Goal: Navigation & Orientation: Understand site structure

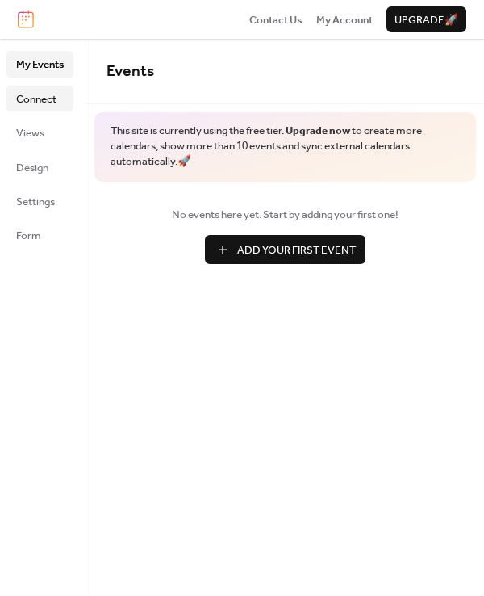
click at [44, 100] on span "Connect" at bounding box center [36, 99] width 40 height 16
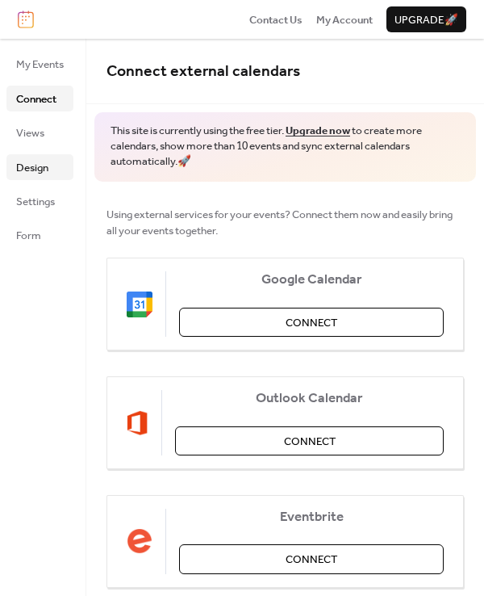
click at [28, 162] on span "Design" at bounding box center [32, 168] width 32 height 16
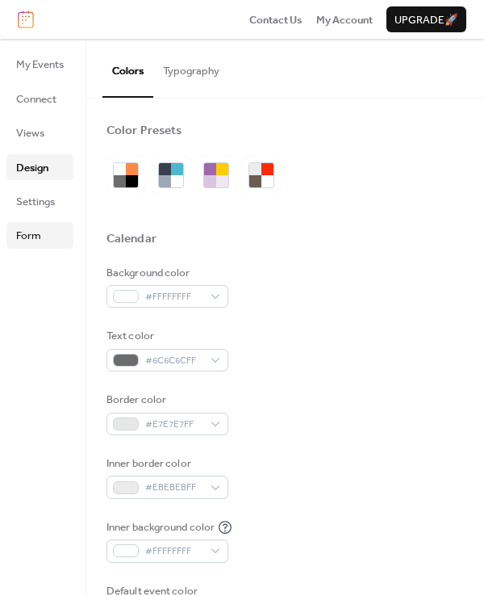
click at [19, 228] on span "Form" at bounding box center [28, 236] width 25 height 16
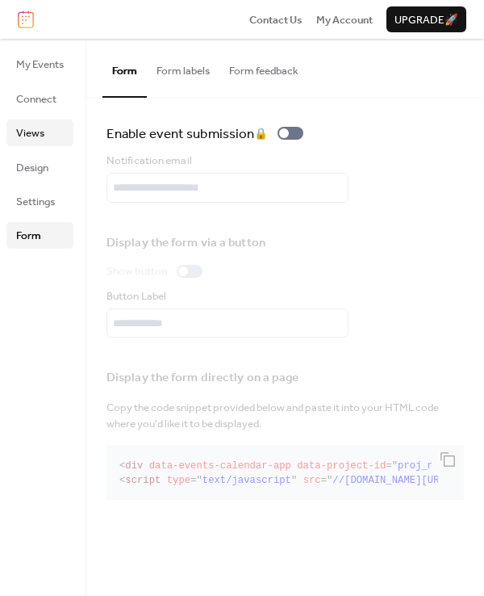
click at [29, 125] on span "Views" at bounding box center [30, 133] width 28 height 16
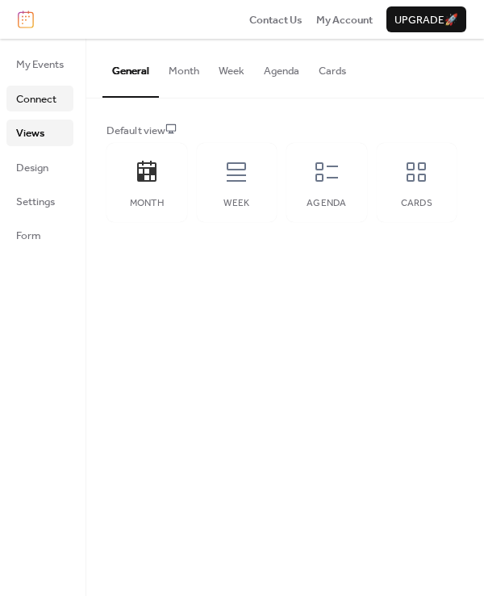
click at [45, 92] on span "Connect" at bounding box center [36, 99] width 40 height 16
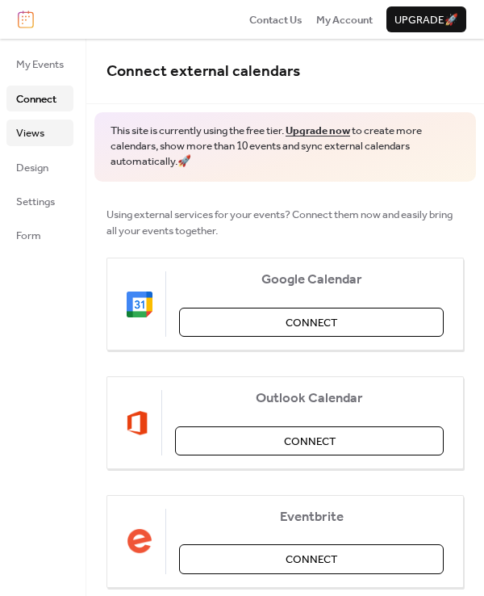
click at [36, 136] on span "Views" at bounding box center [30, 133] width 28 height 16
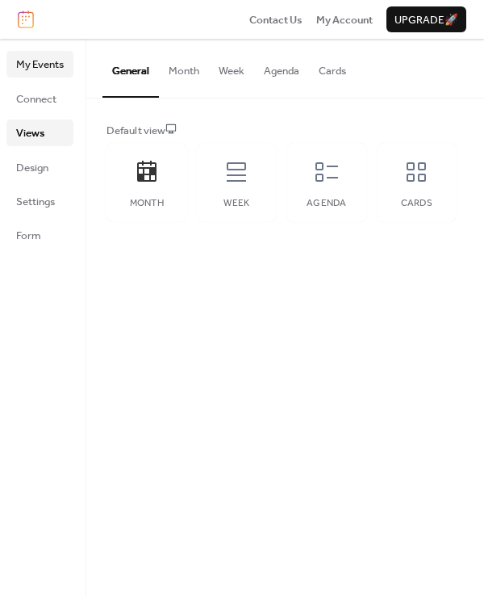
click at [33, 65] on span "My Events" at bounding box center [40, 65] width 48 height 16
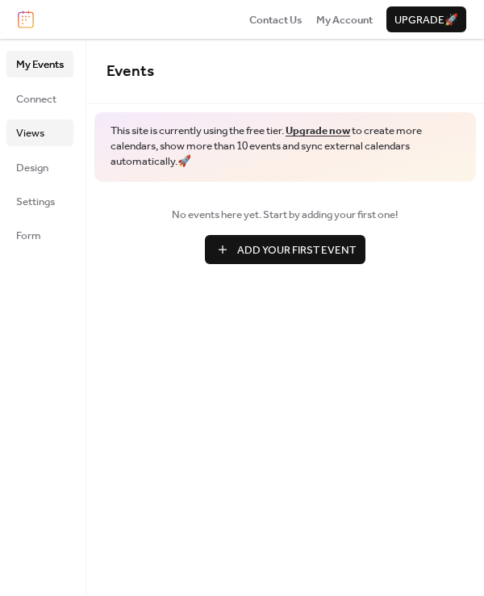
click at [25, 134] on span "Views" at bounding box center [30, 133] width 28 height 16
